Goal: Answer question/provide support: Share knowledge or assist other users

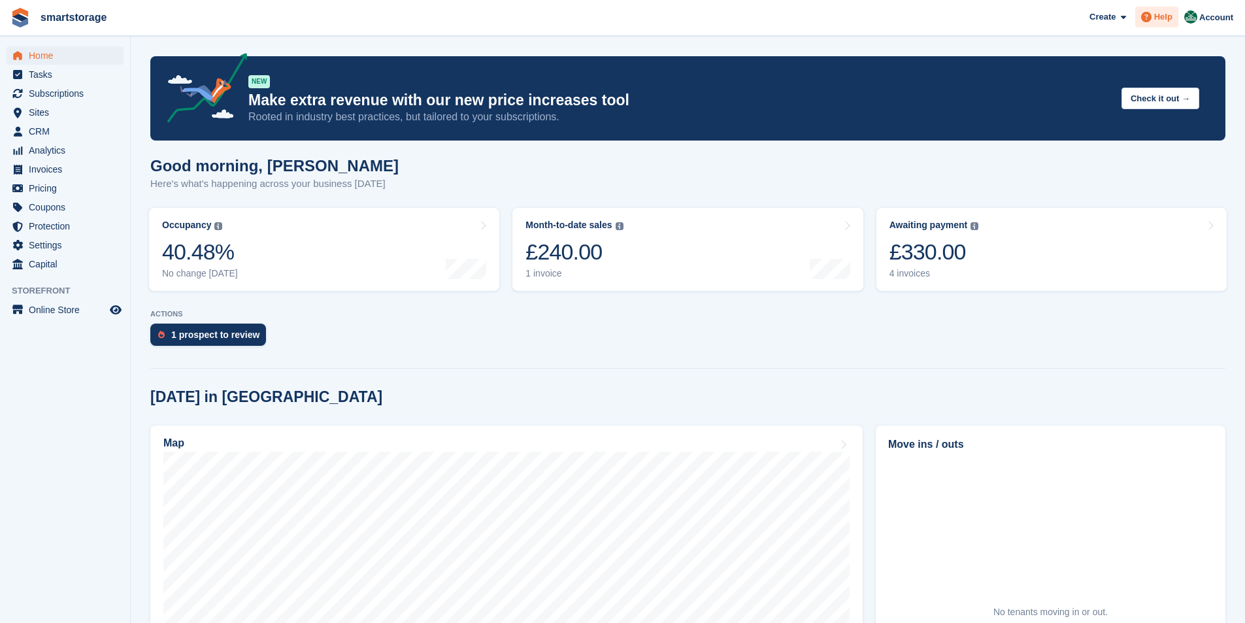
click at [1170, 23] on span "Help" at bounding box center [1163, 16] width 18 height 13
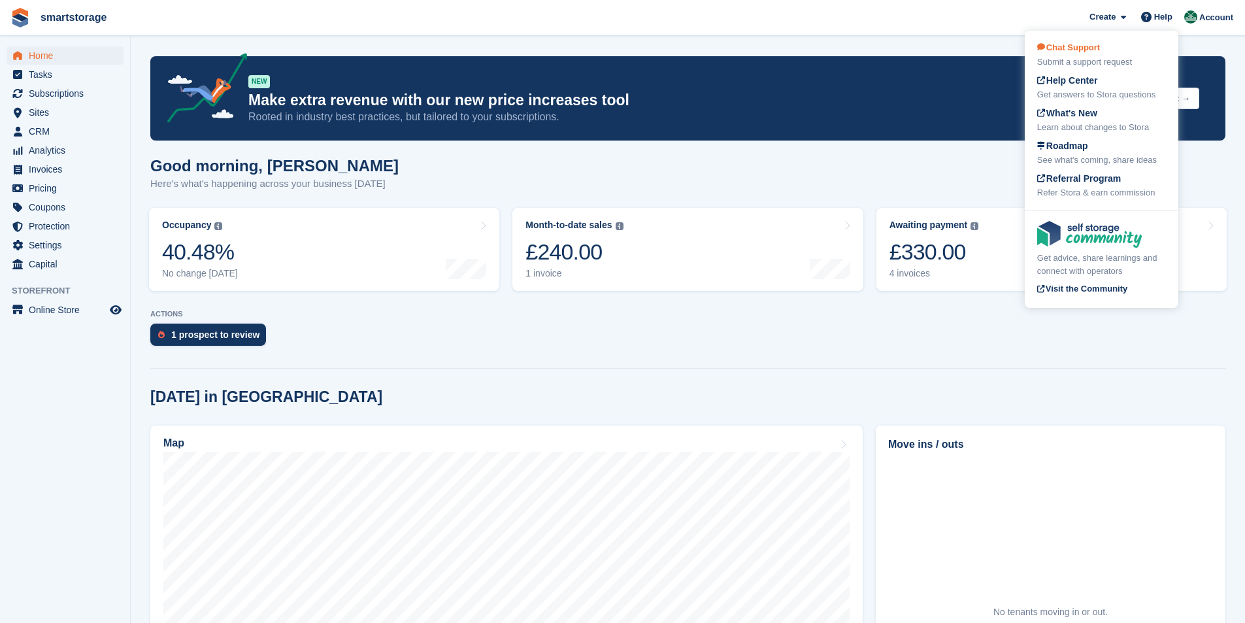
click at [1096, 63] on div "Submit a support request" at bounding box center [1101, 62] width 129 height 13
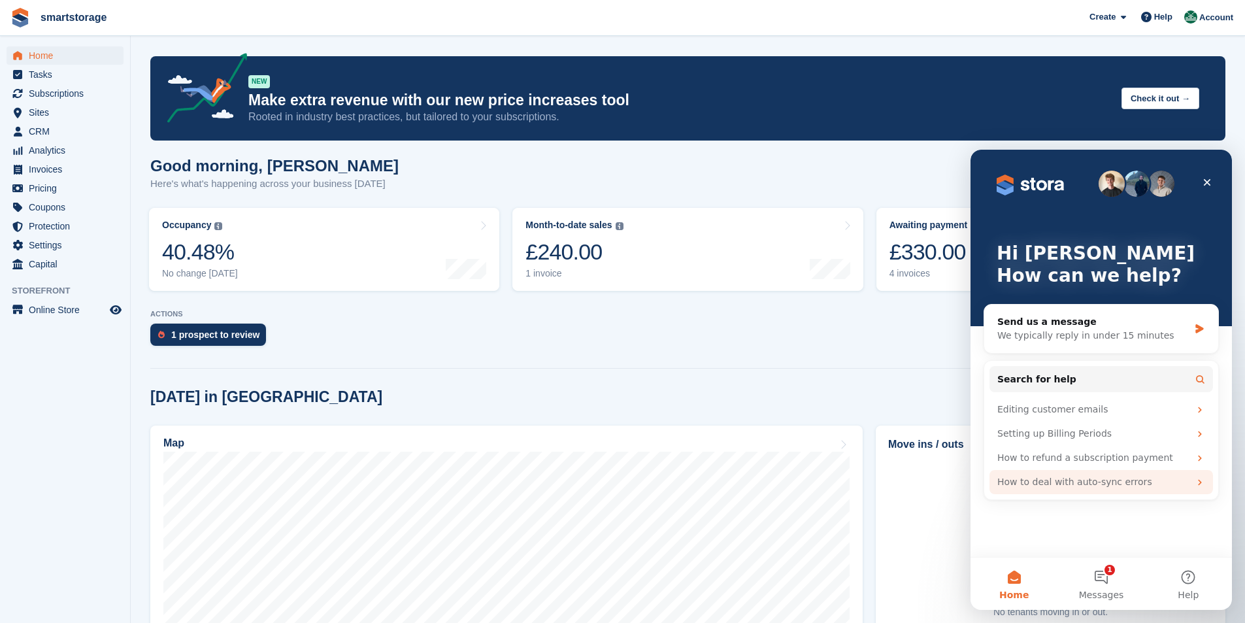
click at [1066, 483] on div "How to deal with auto-sync errors" at bounding box center [1093, 482] width 192 height 14
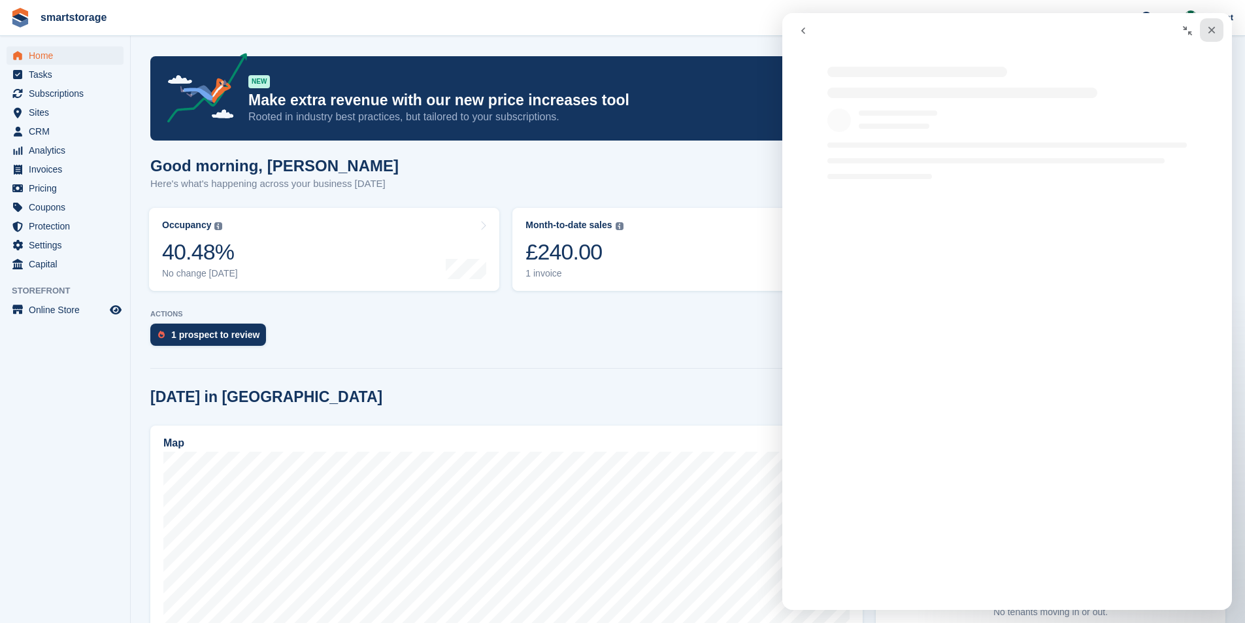
click at [1211, 24] on div "Close" at bounding box center [1212, 30] width 24 height 24
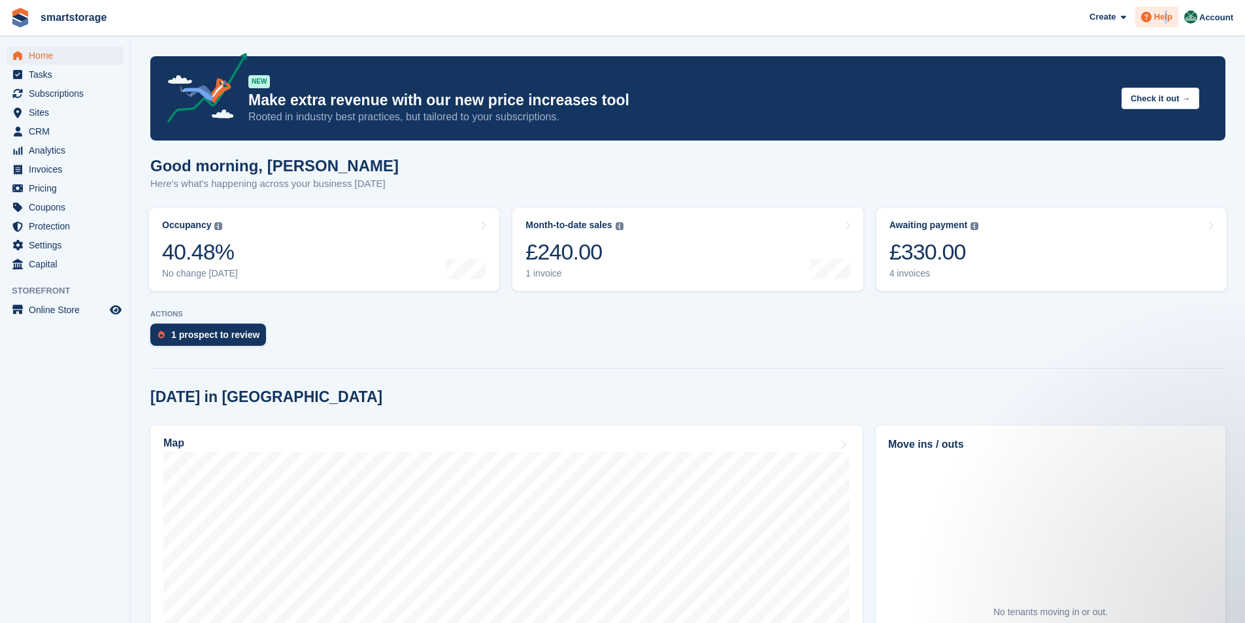
click at [1167, 18] on span "Help" at bounding box center [1163, 16] width 18 height 13
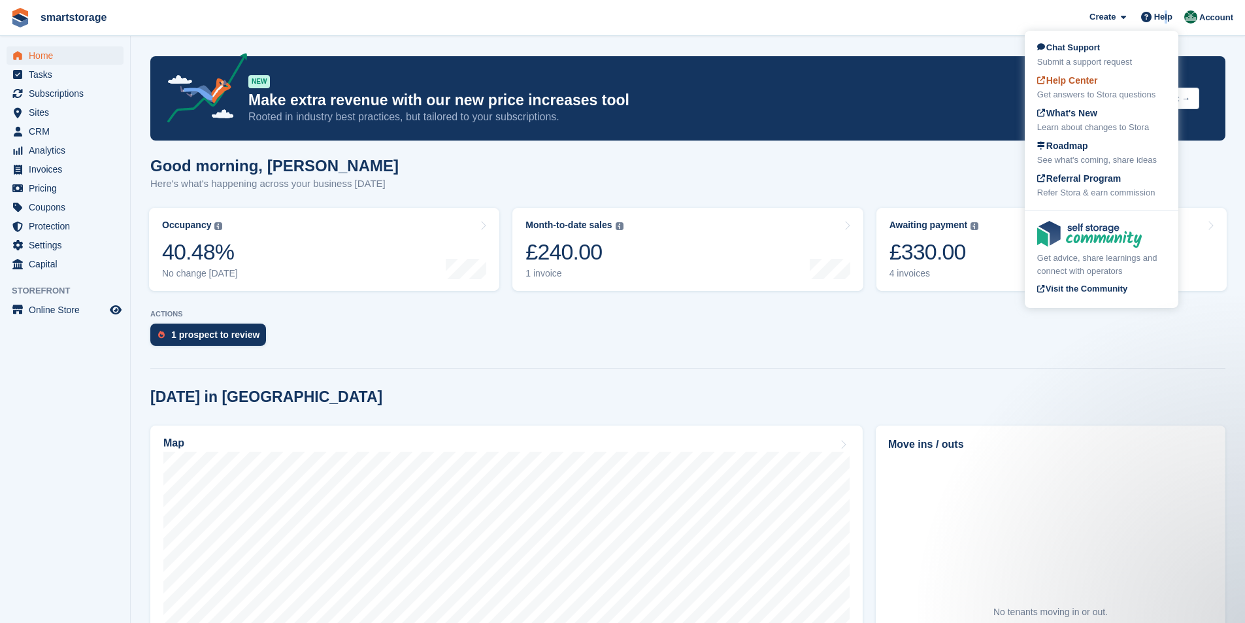
click at [1072, 82] on span "Help Center" at bounding box center [1067, 80] width 61 height 10
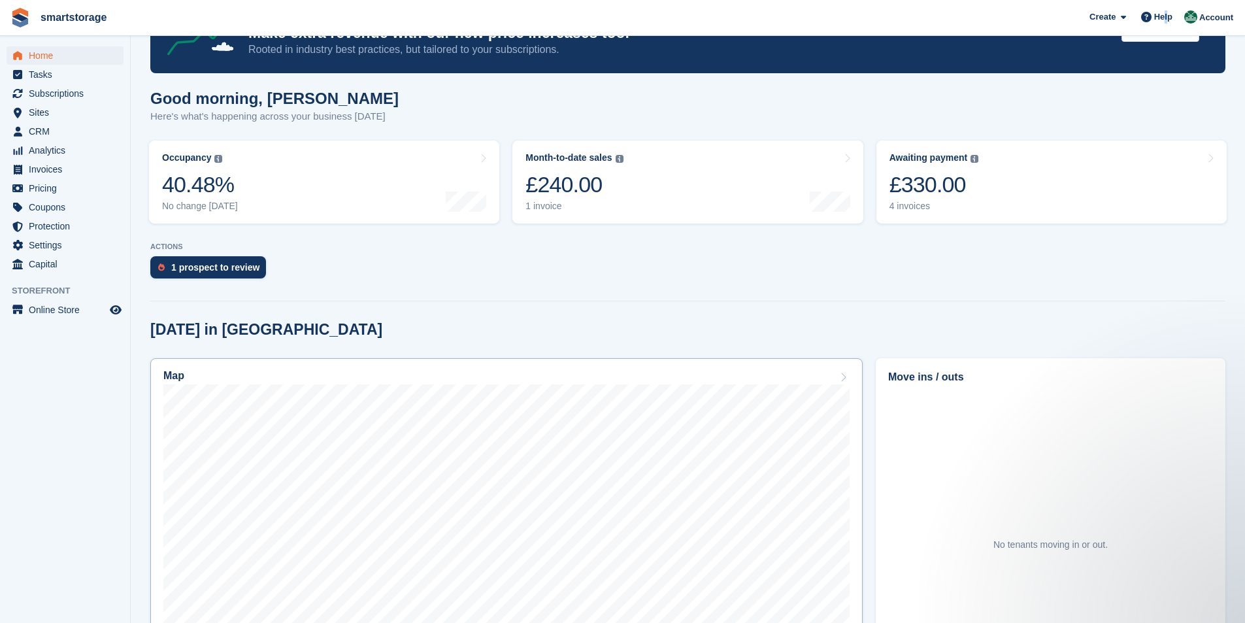
scroll to position [261, 0]
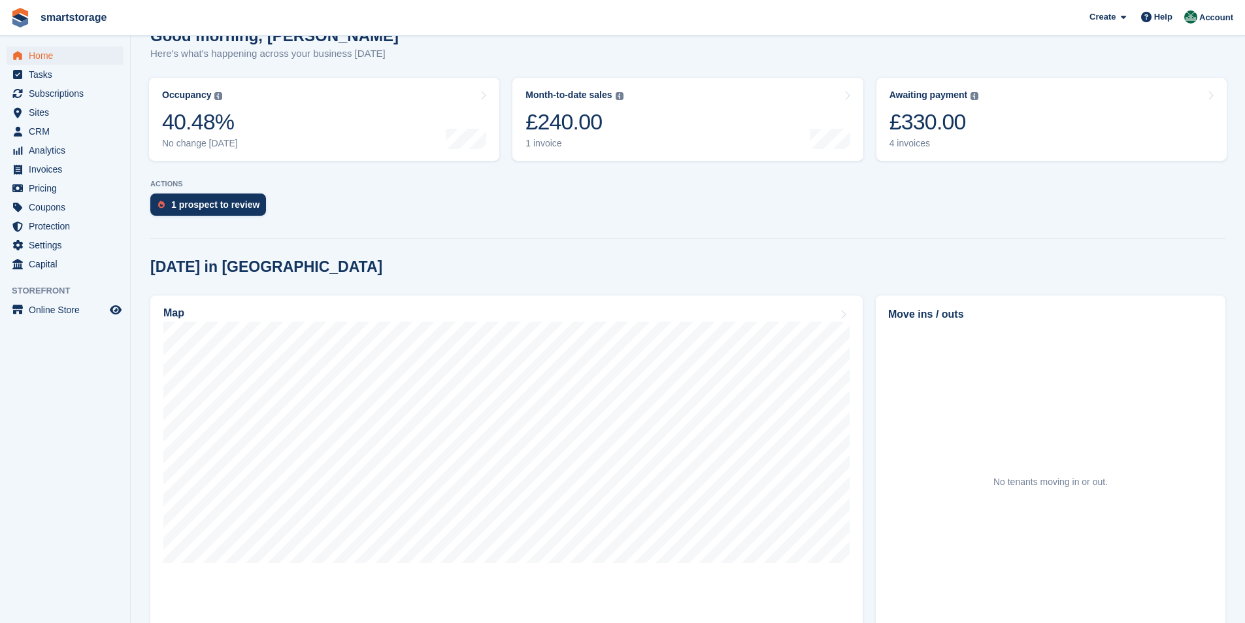
scroll to position [131, 0]
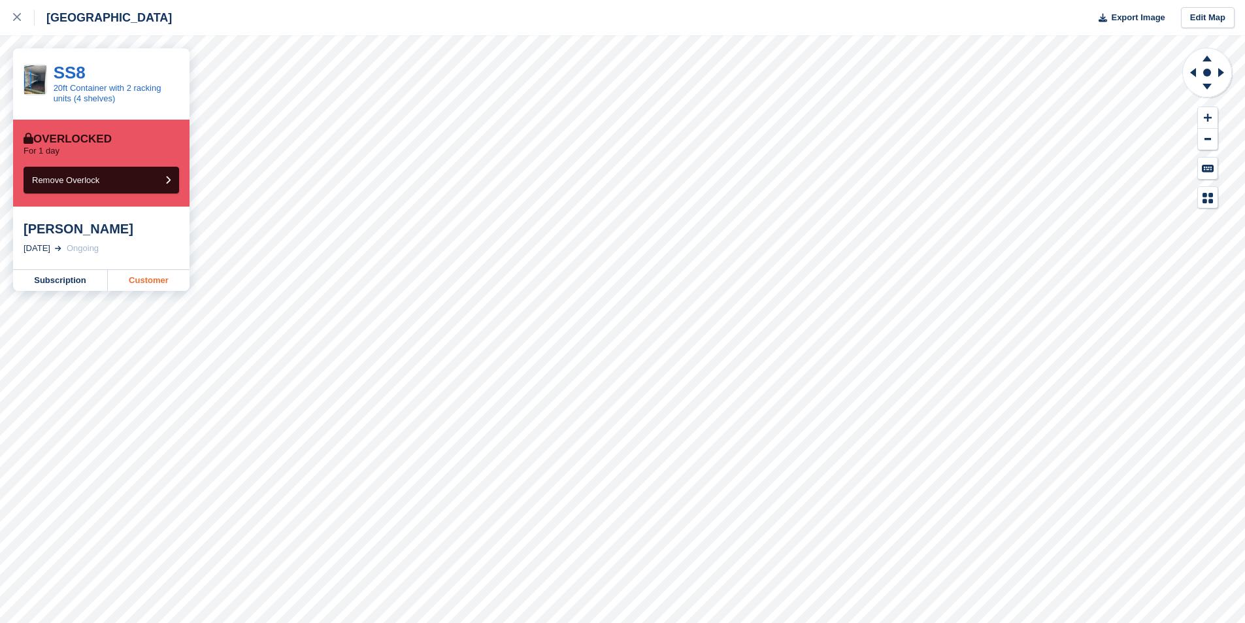
click at [160, 284] on link "Customer" at bounding box center [149, 280] width 82 height 21
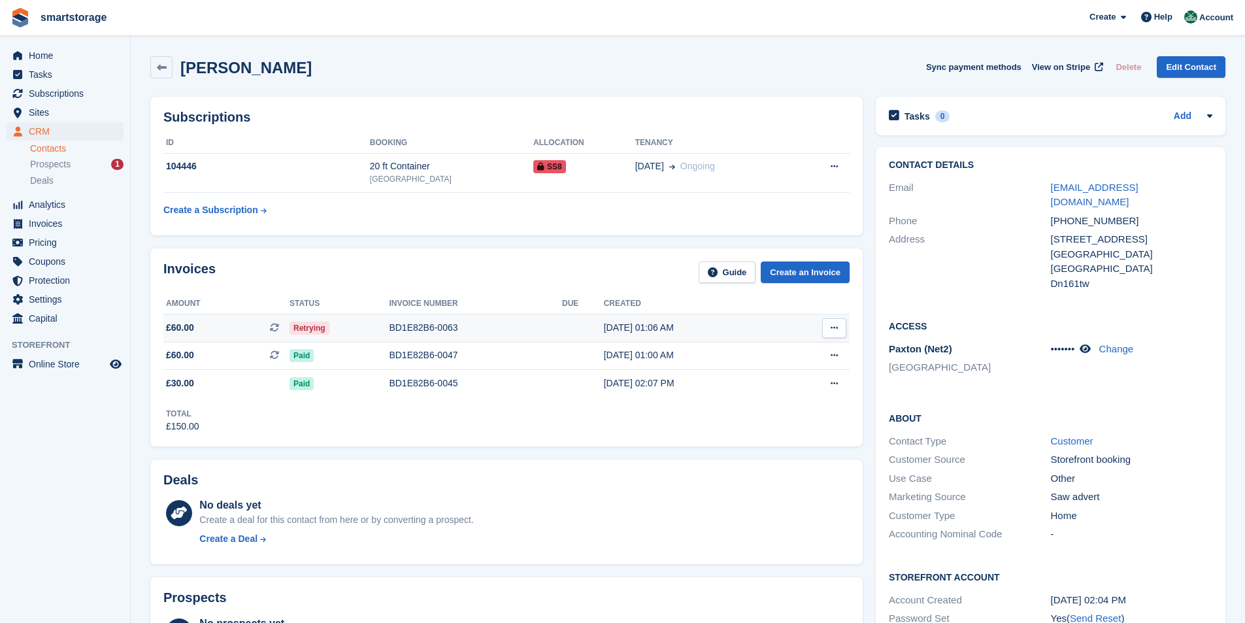
click at [840, 332] on button at bounding box center [834, 328] width 24 height 20
click at [706, 502] on div "No deals yet Create a deal for this contact from here or by converting a prospe…" at bounding box center [524, 524] width 650 height 54
